Goal: Task Accomplishment & Management: Use online tool/utility

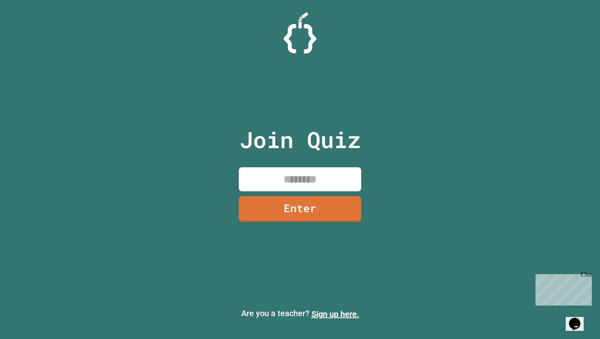
click at [338, 161] on div "Join Quiz Enter" at bounding box center [299, 169] width 137 height 298
click at [337, 176] on input at bounding box center [300, 179] width 122 height 24
type input "********"
click at [338, 204] on link "Enter" at bounding box center [300, 208] width 122 height 27
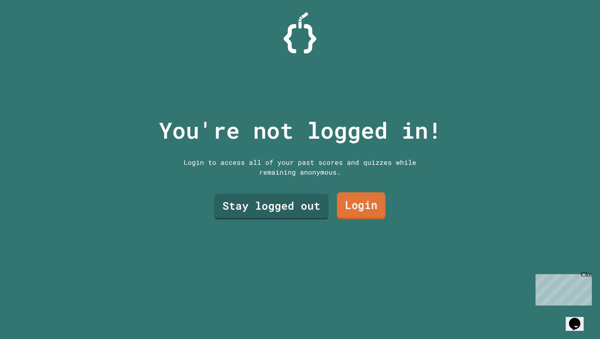
click at [369, 207] on link "Login" at bounding box center [361, 205] width 49 height 27
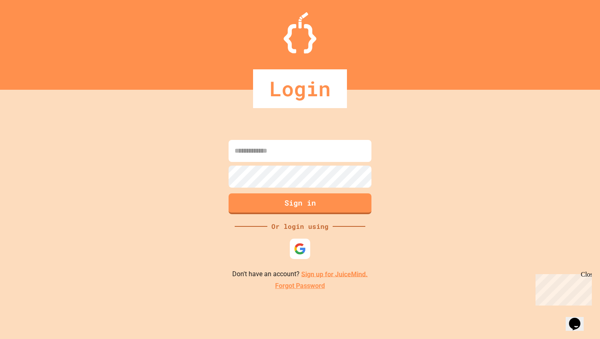
click at [317, 149] on input at bounding box center [299, 151] width 143 height 22
type input "**********"
click at [247, 216] on div "**********" at bounding box center [300, 214] width 600 height 249
click at [250, 209] on button "Sign in" at bounding box center [299, 203] width 143 height 21
click at [249, 207] on button "Sign in" at bounding box center [300, 202] width 146 height 21
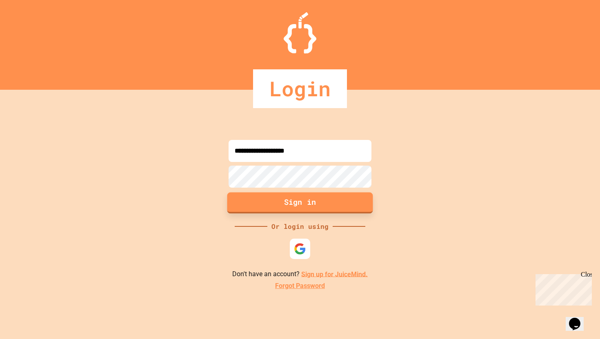
click at [252, 208] on button "Sign in" at bounding box center [300, 202] width 146 height 21
click at [244, 194] on button "Sign in" at bounding box center [300, 202] width 146 height 21
click at [250, 210] on button "Sign in" at bounding box center [300, 202] width 146 height 21
click at [242, 188] on div at bounding box center [299, 189] width 147 height 2
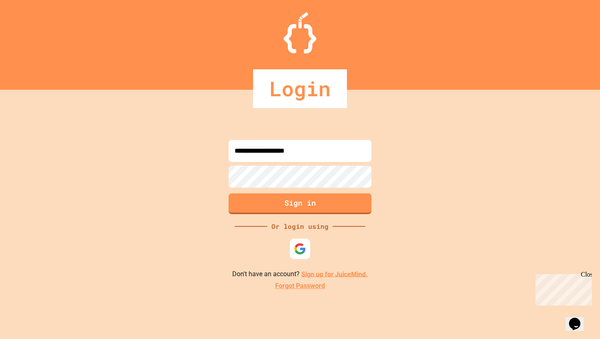
click at [246, 208] on button "Sign in" at bounding box center [299, 203] width 143 height 21
click at [252, 206] on button "Sign in" at bounding box center [300, 202] width 146 height 21
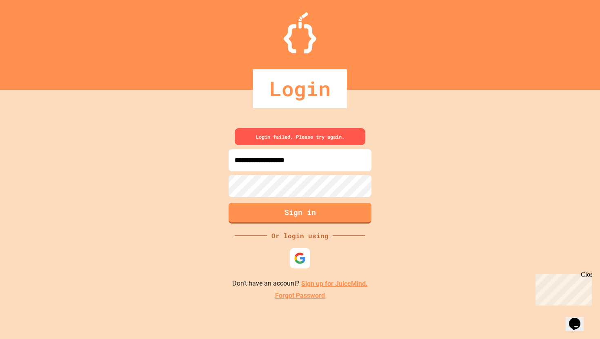
click at [277, 199] on form "**********" at bounding box center [299, 176] width 147 height 97
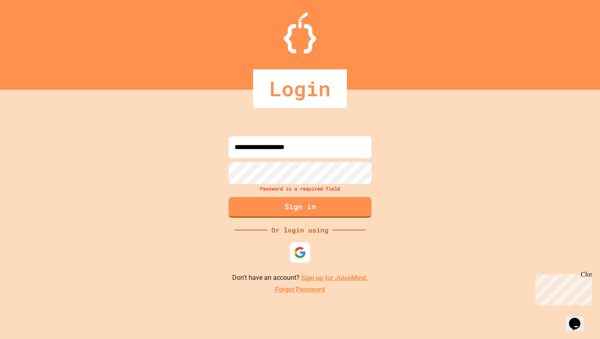
click at [313, 277] on link "Sign up for JuiceMind." at bounding box center [334, 278] width 66 height 8
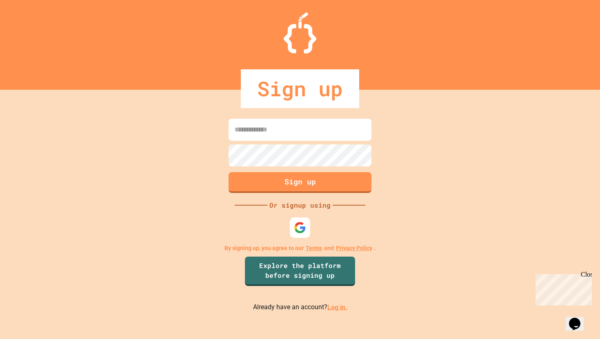
click at [300, 128] on input at bounding box center [299, 130] width 143 height 22
type input "**********"
click at [233, 184] on button "Sign up" at bounding box center [300, 181] width 146 height 21
click at [243, 175] on button "Sign up" at bounding box center [300, 181] width 146 height 21
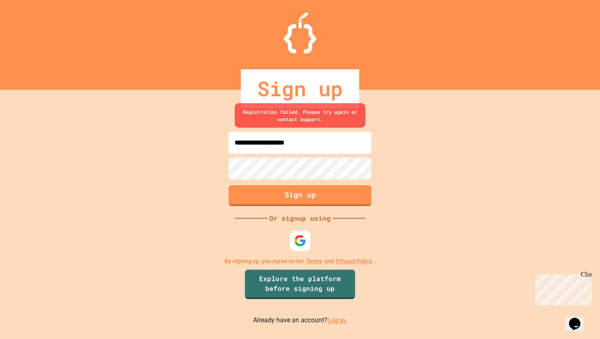
click at [297, 155] on div at bounding box center [299, 155] width 147 height 2
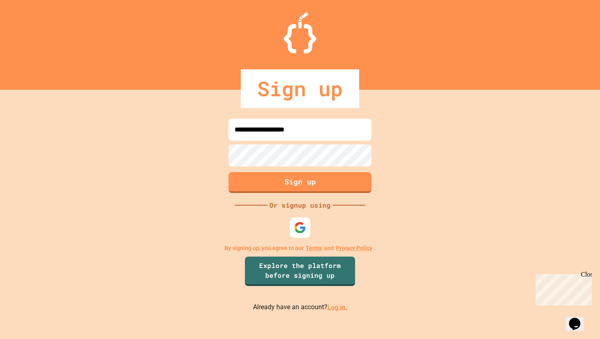
click at [252, 187] on button "Sign up" at bounding box center [299, 182] width 143 height 21
click at [244, 187] on button "Sign up" at bounding box center [300, 181] width 146 height 21
click at [252, 186] on button "Sign up" at bounding box center [299, 182] width 143 height 21
click at [254, 186] on button "Sign up" at bounding box center [300, 181] width 146 height 21
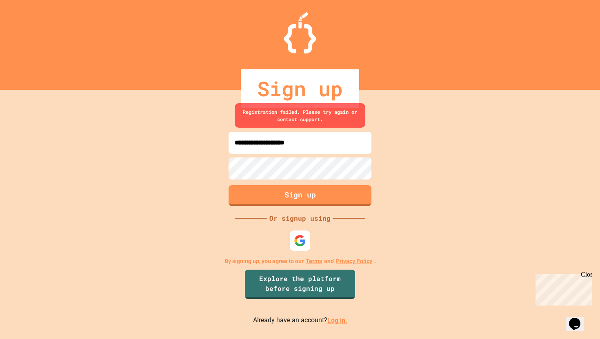
click at [280, 179] on div at bounding box center [299, 180] width 147 height 2
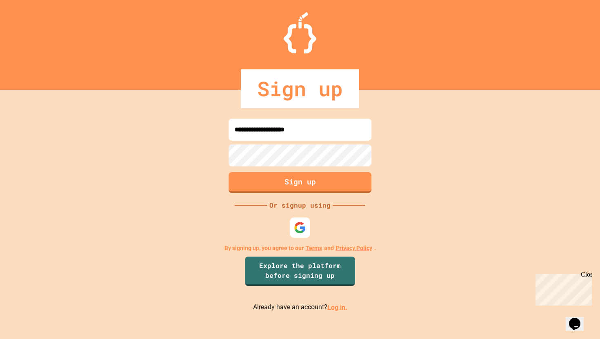
click at [252, 187] on button "Sign up" at bounding box center [299, 182] width 143 height 21
click at [254, 181] on button "Sign up" at bounding box center [300, 181] width 146 height 21
click at [242, 186] on button "Sign up" at bounding box center [300, 181] width 146 height 21
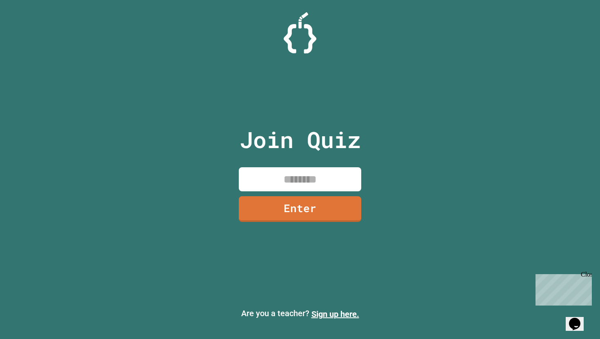
click at [288, 173] on input at bounding box center [300, 179] width 122 height 24
type input "********"
click at [273, 228] on div "Join Quiz ******** Enter" at bounding box center [299, 169] width 137 height 298
click at [285, 224] on div "Join Quiz ******** Enter" at bounding box center [299, 169] width 137 height 298
click at [295, 200] on link "Enter" at bounding box center [299, 209] width 123 height 26
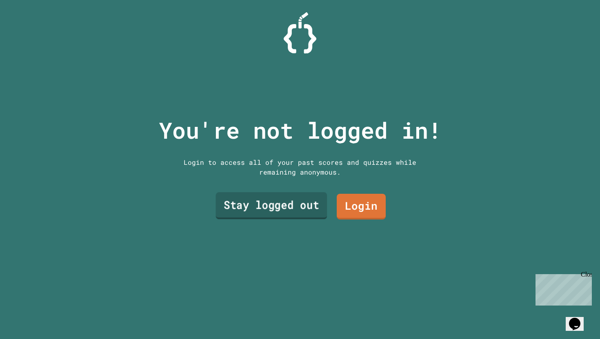
click at [314, 208] on link "Stay logged out" at bounding box center [271, 205] width 111 height 27
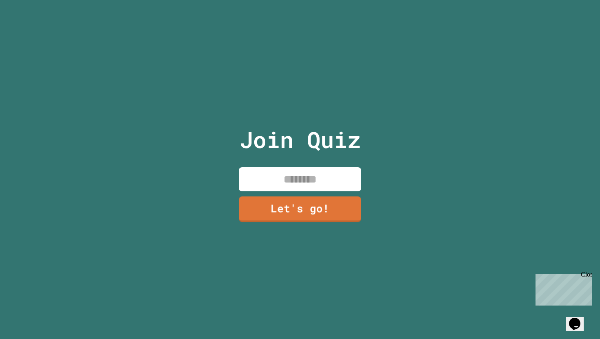
click at [297, 190] on input at bounding box center [300, 179] width 122 height 24
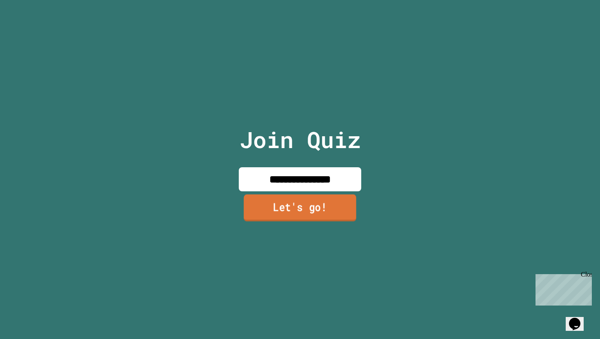
type input "**********"
click at [281, 206] on link "Let's go!" at bounding box center [299, 207] width 113 height 27
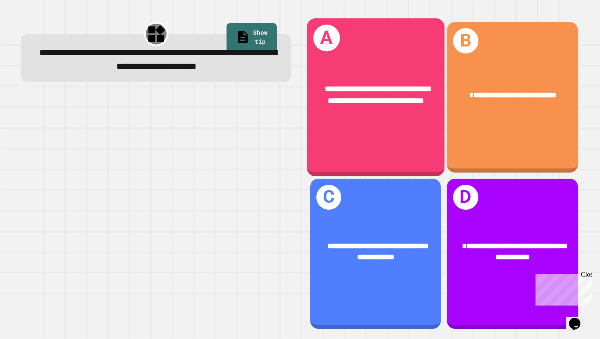
click at [399, 51] on div "**********" at bounding box center [375, 97] width 137 height 158
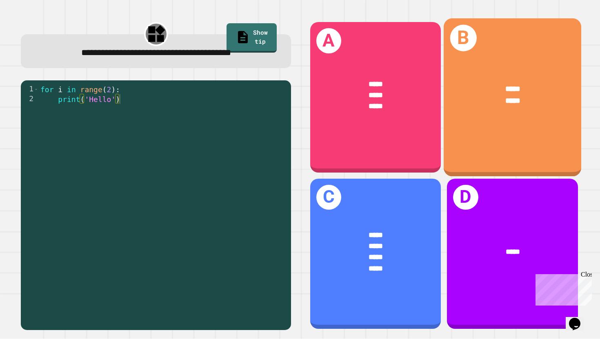
click at [481, 129] on div "B ***** *****" at bounding box center [511, 97] width 137 height 158
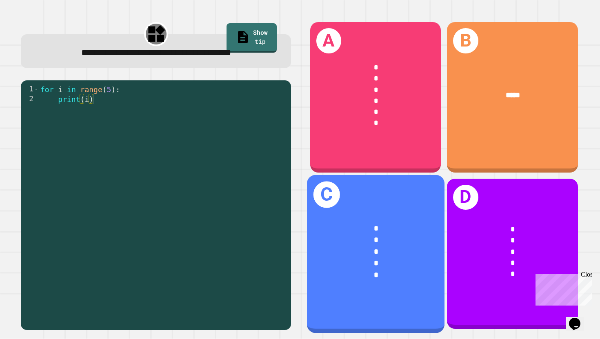
click at [399, 238] on div "*" at bounding box center [375, 240] width 106 height 12
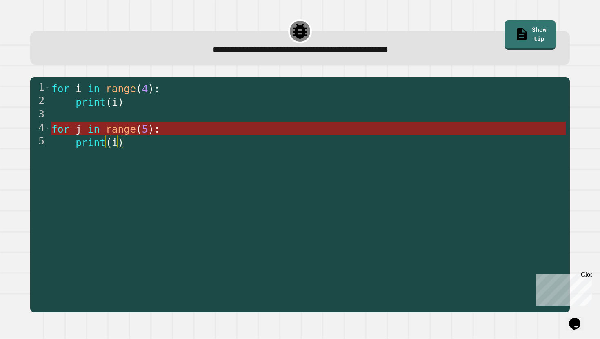
click at [151, 132] on span ")" at bounding box center [151, 129] width 6 height 12
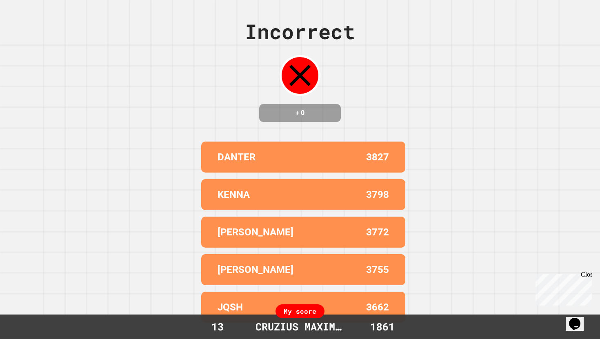
drag, startPoint x: 446, startPoint y: 59, endPoint x: 444, endPoint y: 44, distance: 15.6
click at [444, 44] on div "Incorrect + 0 DANTER 3827 KENNA 3798 [PERSON_NAME] 3772 [PERSON_NAME] 3755 JQSH…" at bounding box center [300, 169] width 600 height 339
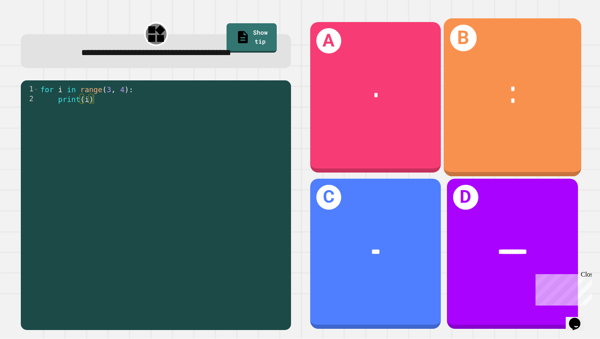
click at [487, 100] on div "*" at bounding box center [512, 101] width 106 height 12
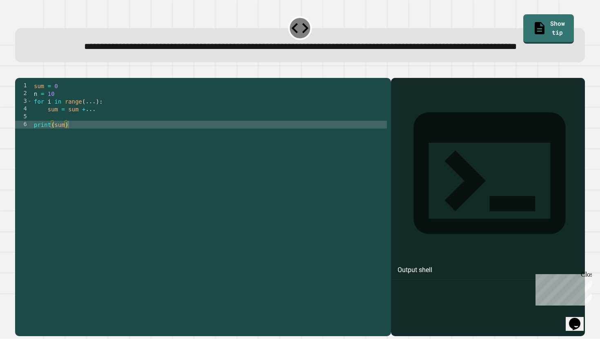
click at [97, 131] on div "sum = 0 n = 10 for i in range ( ... ) : sum = sum + ... print ( sum )" at bounding box center [209, 198] width 354 height 232
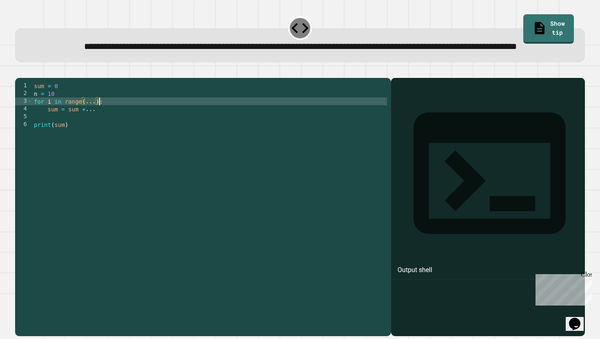
drag, startPoint x: 95, startPoint y: 130, endPoint x: 97, endPoint y: 135, distance: 5.8
click at [95, 130] on div "sum = 0 n = 10 for i in range ( ... ) : sum = sum + ... print ( sum )" at bounding box center [209, 198] width 354 height 232
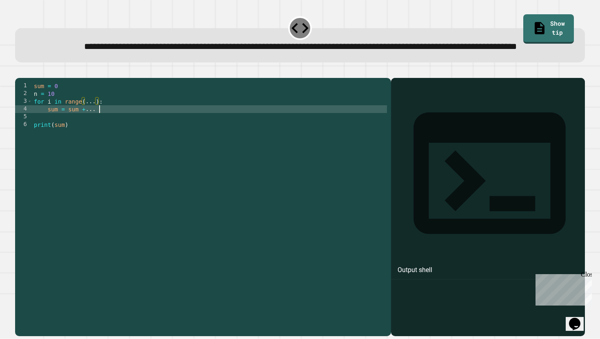
click at [99, 136] on div "sum = 0 n = 10 for i in range ( ... ) : sum = sum + ... print ( sum )" at bounding box center [209, 198] width 354 height 232
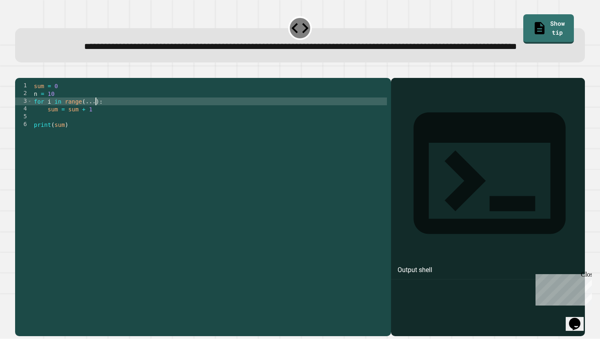
click at [94, 129] on div "sum = 0 n = 10 for i in range ( ... ) : sum = sum + 1 print ( sum )" at bounding box center [209, 198] width 354 height 232
click at [19, 71] on icon "button" at bounding box center [19, 71] width 0 height 0
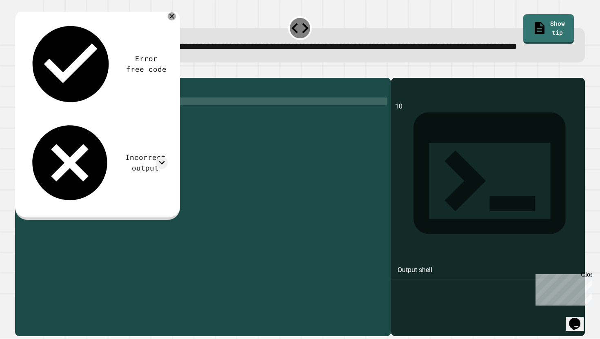
click at [184, 112] on div "sum = 0 n = 10 for i in range ( 10 ) : sum = sum + 1 print ( sum )" at bounding box center [209, 198] width 354 height 232
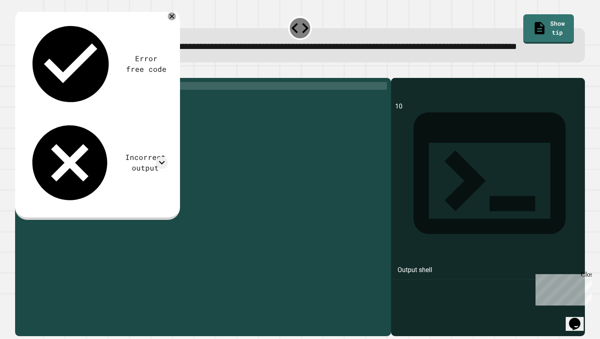
click at [198, 78] on div at bounding box center [300, 73] width 570 height 10
click at [33, 153] on div "sum = 0 n = 10 for i in range ( 10 ) : sum = sum + 1 print ( sum )" at bounding box center [209, 198] width 354 height 232
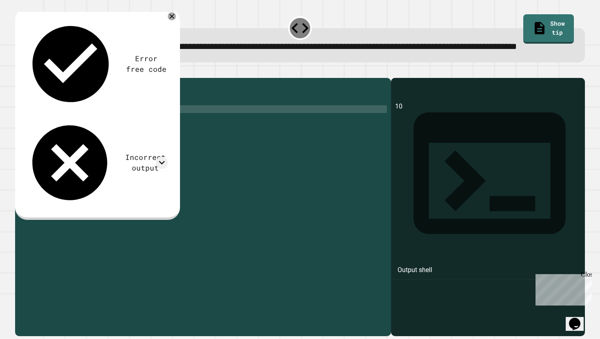
click at [103, 134] on div "sum = 0 n = 10 for i in range ( 10 ) : sum = sum + 1 print ( sum )" at bounding box center [209, 198] width 354 height 232
click at [19, 71] on icon "button" at bounding box center [19, 71] width 0 height 0
click at [93, 128] on div "sum = 0 n = 10 for i in range ( 10 ) : sum = sum + 1 print ( sum )" at bounding box center [209, 198] width 354 height 232
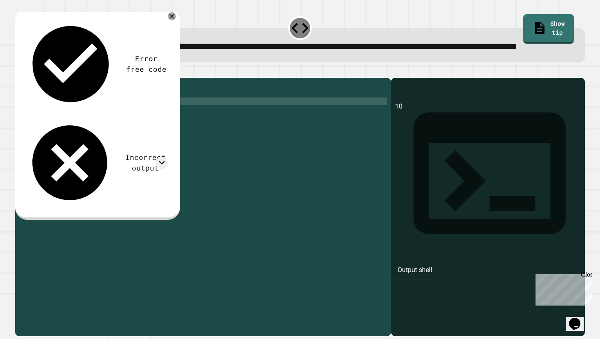
scroll to position [0, 4]
click at [19, 71] on icon "button" at bounding box center [19, 71] width 0 height 0
click at [90, 128] on div "sum = 0 n = 10 for i in range ( n ) : sum = sum + 1 print ( sum )" at bounding box center [209, 198] width 354 height 232
type textarea "**********"
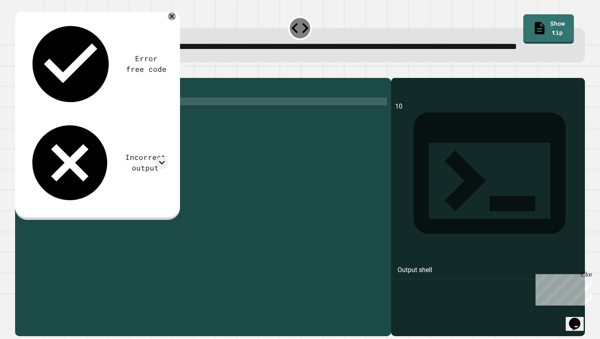
click at [99, 138] on div "sum = 0 n = 10 for i in range ( 10 ) : sum = sum + 1 print ( sum )" at bounding box center [209, 198] width 354 height 232
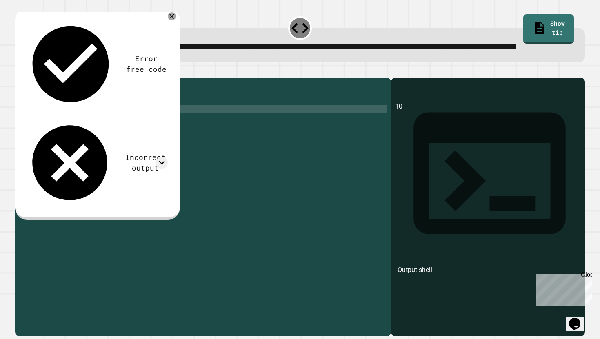
click at [73, 146] on div "sum = 0 n = 10 for i in range ( 10 ) : sum = sum + 1 print ( sum )" at bounding box center [209, 198] width 354 height 232
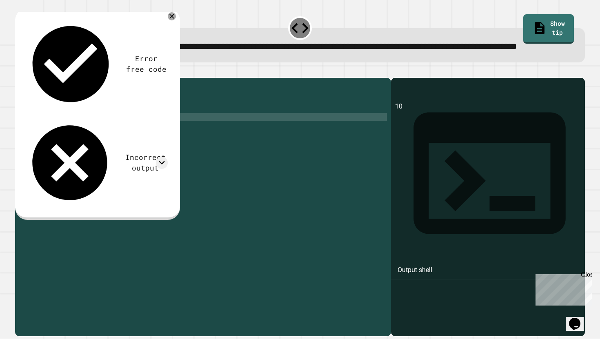
scroll to position [0, 3]
click at [19, 71] on icon "button" at bounding box center [19, 71] width 0 height 0
click at [74, 156] on div "sum = 0 n = 10 for i in range ( 10 ) : sum = sum + 1 print ( sum ) print ( sum )" at bounding box center [209, 198] width 354 height 232
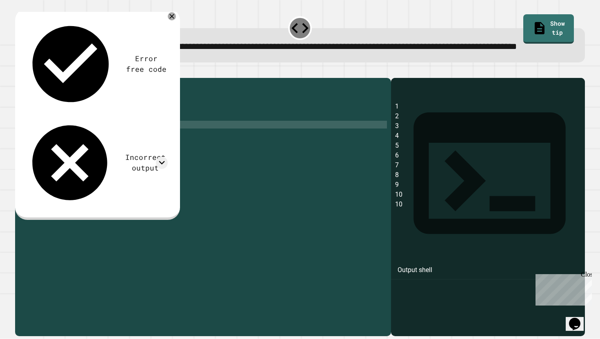
scroll to position [0, 0]
type textarea "*"
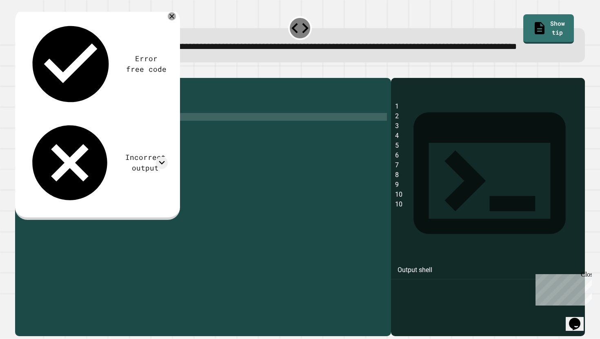
click at [19, 71] on icon "button" at bounding box center [19, 71] width 0 height 0
click at [171, 21] on icon at bounding box center [172, 16] width 10 height 10
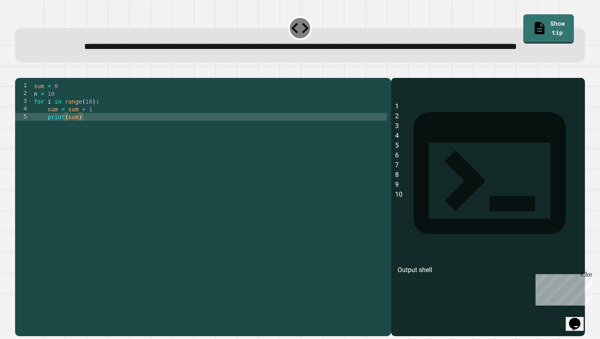
click at [91, 128] on div "sum = 0 n = 10 for i in range ( 10 ) : sum = sum + 1 print ( sum )" at bounding box center [209, 198] width 354 height 232
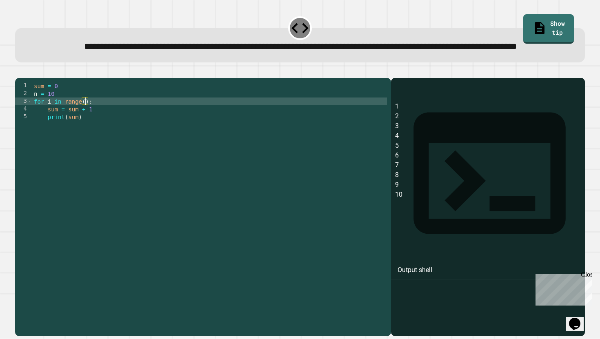
scroll to position [0, 4]
click at [19, 71] on icon "button" at bounding box center [19, 71] width 0 height 0
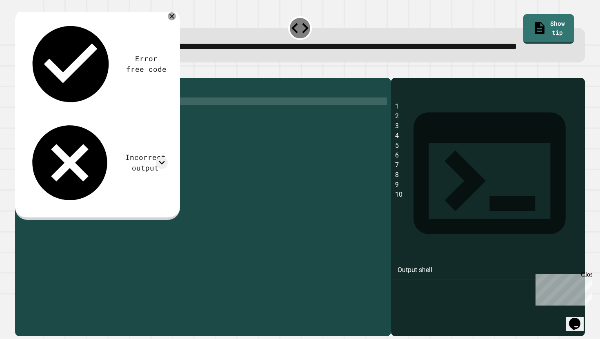
click at [261, 78] on div at bounding box center [300, 73] width 570 height 10
click at [19, 71] on icon "button" at bounding box center [19, 71] width 0 height 0
click at [89, 130] on div "sum = 0 n = 10 for i in range ( n ) : sum = sum + 1 print ( sum )" at bounding box center [209, 198] width 354 height 232
click at [19, 71] on icon "button" at bounding box center [19, 71] width 0 height 0
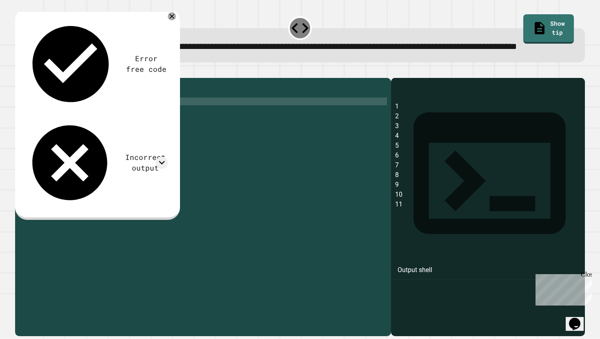
click at [93, 128] on div "sum = 0 n = 10 for i in range ( 11 ) : sum = sum + 1 print ( sum )" at bounding box center [209, 198] width 354 height 232
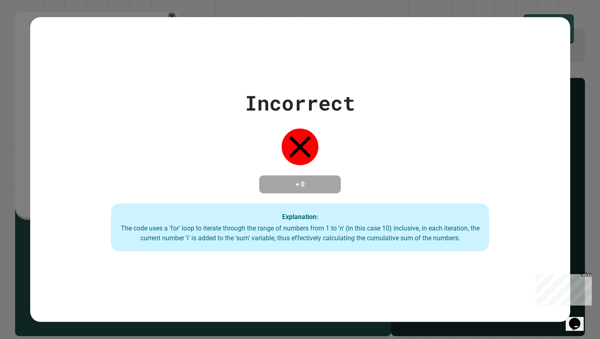
type textarea "**"
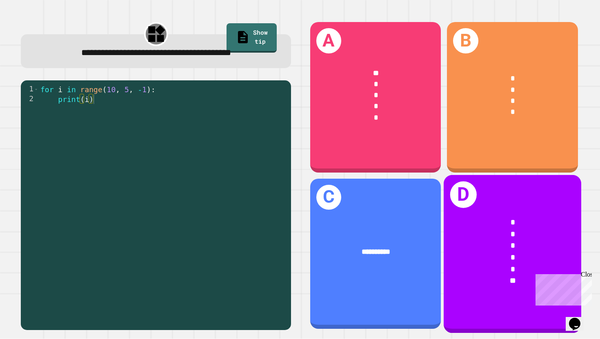
click at [474, 277] on div "**" at bounding box center [512, 281] width 106 height 12
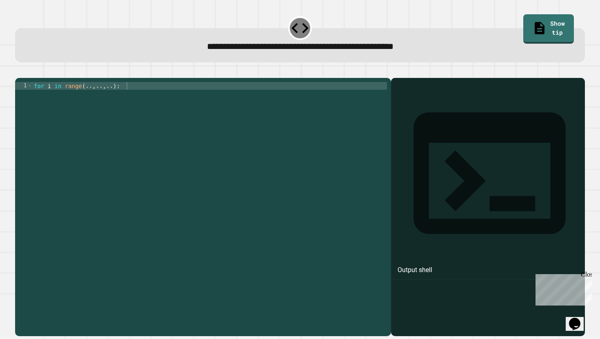
click at [91, 98] on div "for i in range ( .. , .. , .. ) :" at bounding box center [209, 206] width 355 height 248
click at [107, 97] on div "for i in range ( 10 , .. , .. ) :" at bounding box center [209, 206] width 354 height 248
click at [116, 100] on div "for i in range ( 10 , 1 , .. ) :" at bounding box center [209, 206] width 354 height 248
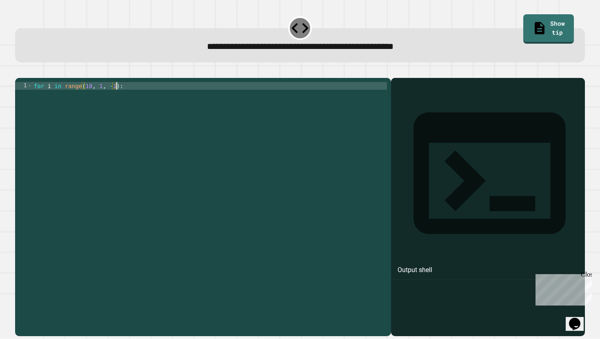
scroll to position [0, 6]
type textarea "**********"
click at [19, 71] on icon "button" at bounding box center [19, 71] width 0 height 0
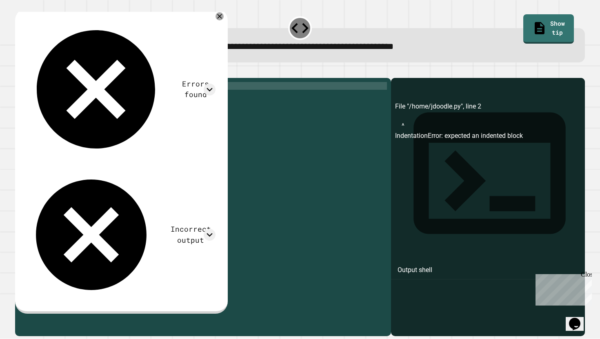
click at [128, 97] on div "for i in range ( 10 , 1 , - 1 ) :" at bounding box center [209, 206] width 354 height 248
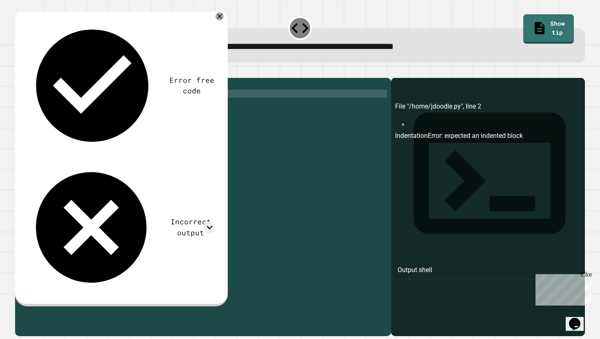
scroll to position [0, 2]
click at [19, 71] on icon "button" at bounding box center [19, 71] width 0 height 0
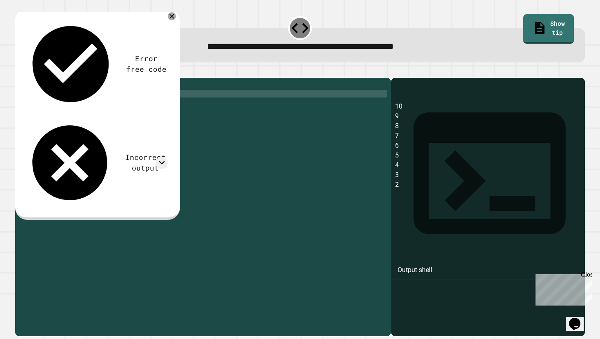
click at [101, 97] on div "for i in range ( 10 , 1 , - 1 ) : print ( i )" at bounding box center [209, 206] width 354 height 248
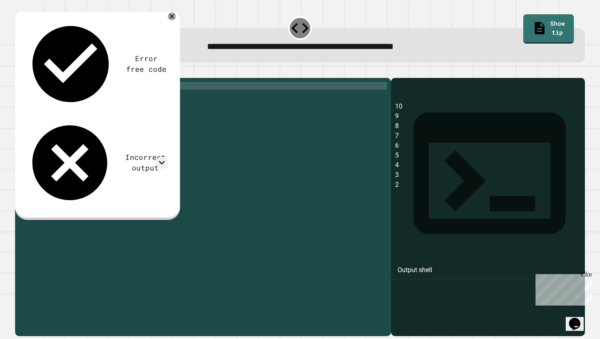
scroll to position [0, 5]
type textarea "**********"
click at [27, 78] on icon "button" at bounding box center [24, 76] width 4 height 6
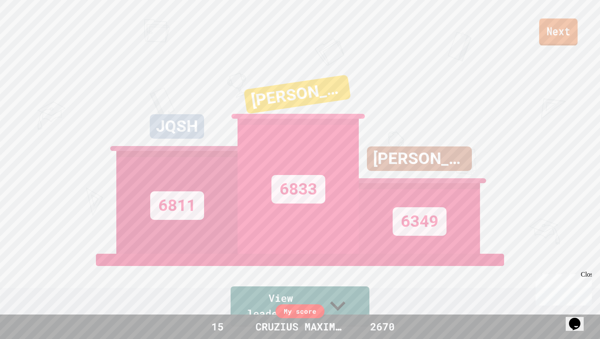
click at [562, 30] on link "Next" at bounding box center [558, 31] width 38 height 27
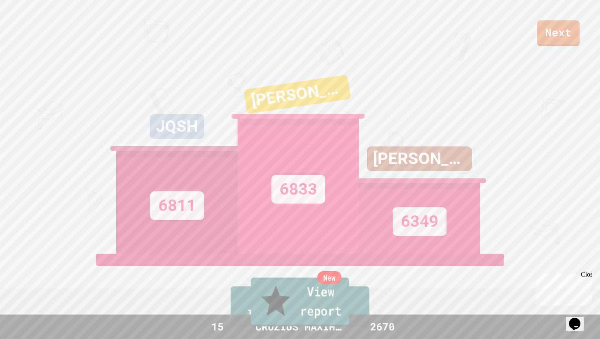
click at [325, 304] on link "New View report" at bounding box center [299, 302] width 98 height 49
